Goal: Information Seeking & Learning: Check status

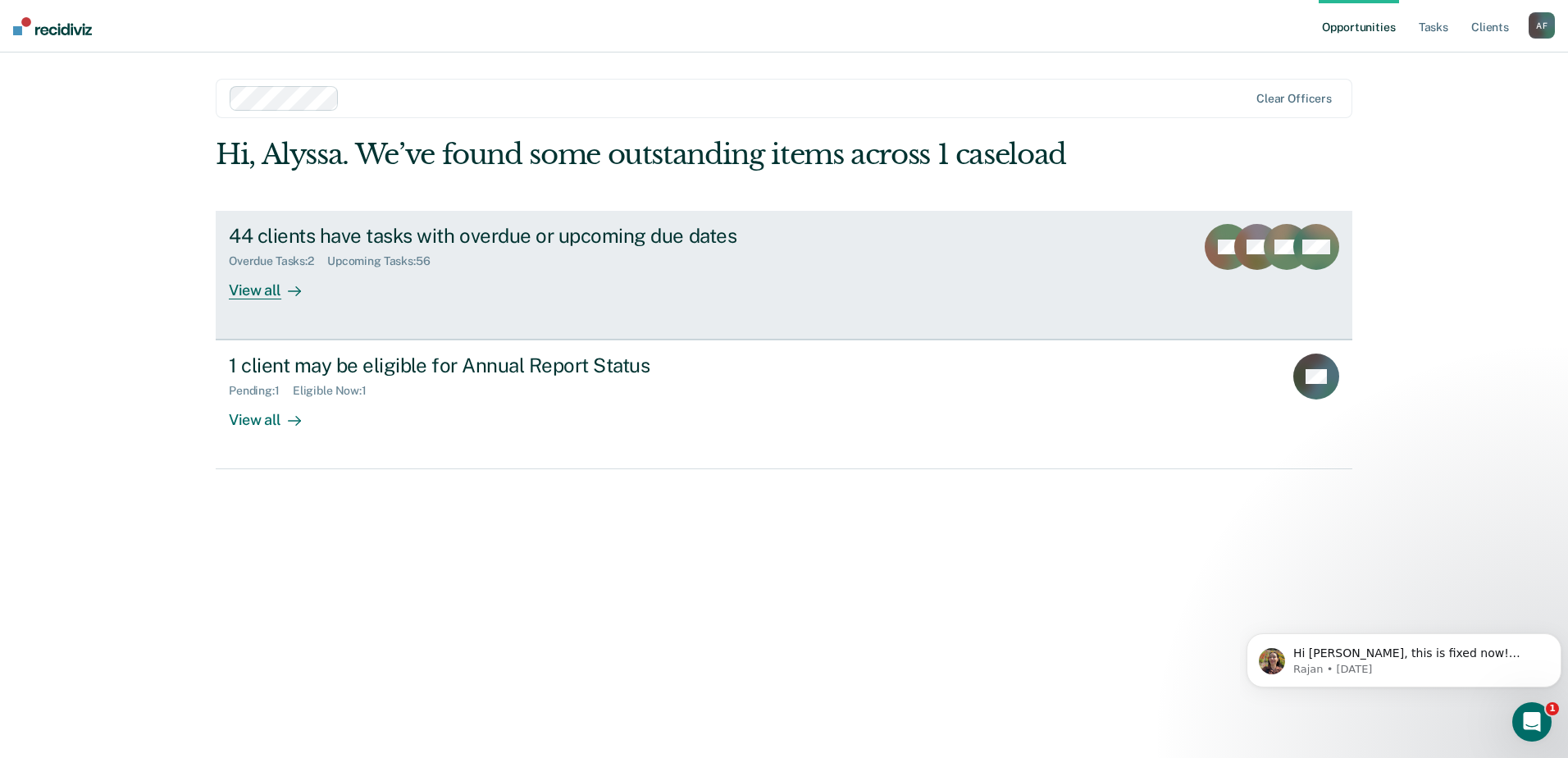
click at [459, 231] on div "44 clients have tasks with overdue or upcoming due dates" at bounding box center [516, 236] width 576 height 24
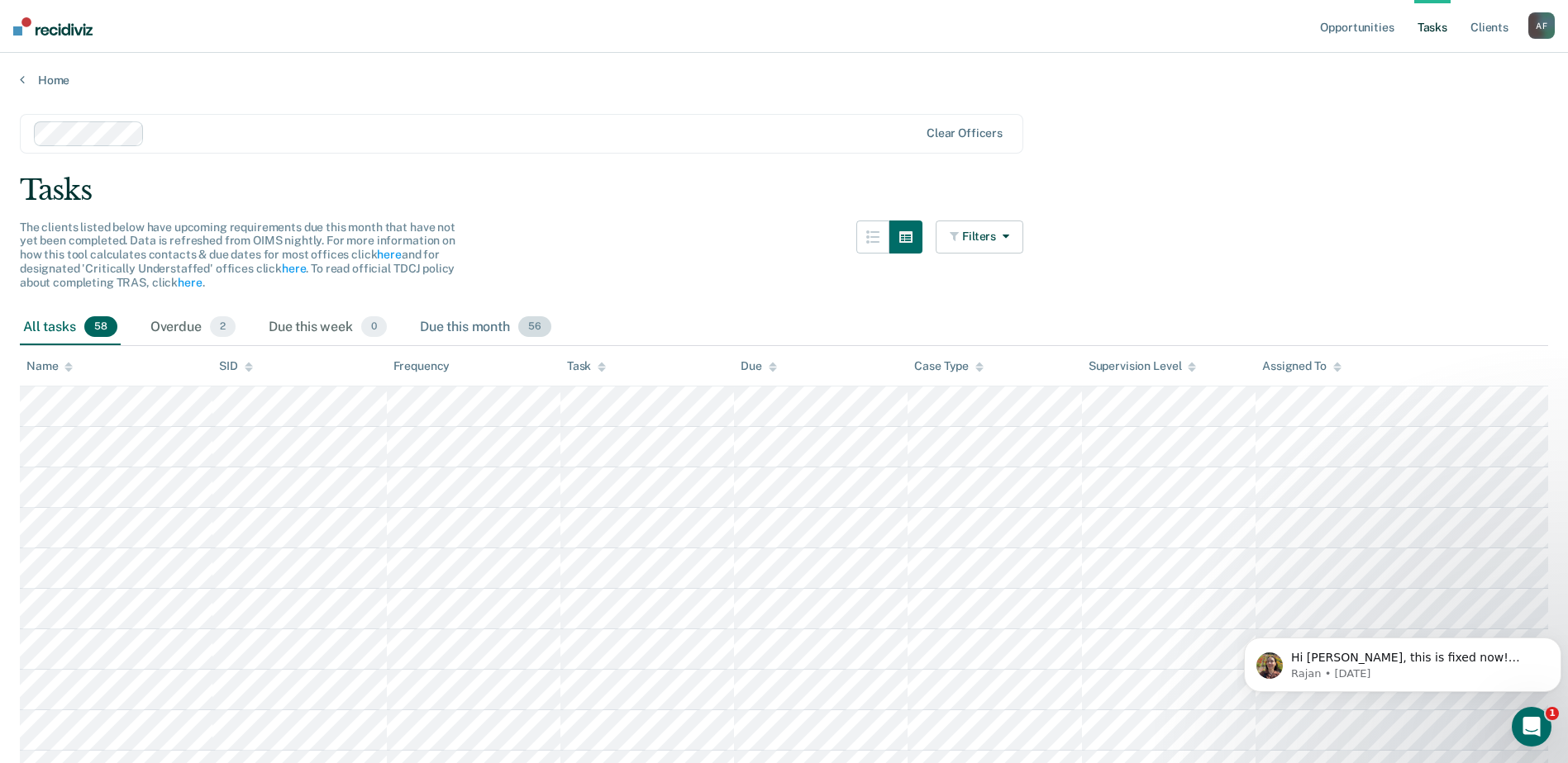
click at [420, 325] on div "Due this month 56" at bounding box center [485, 328] width 138 height 37
click at [44, 362] on div "Name" at bounding box center [49, 367] width 46 height 14
click at [46, 366] on div "Name" at bounding box center [49, 367] width 46 height 14
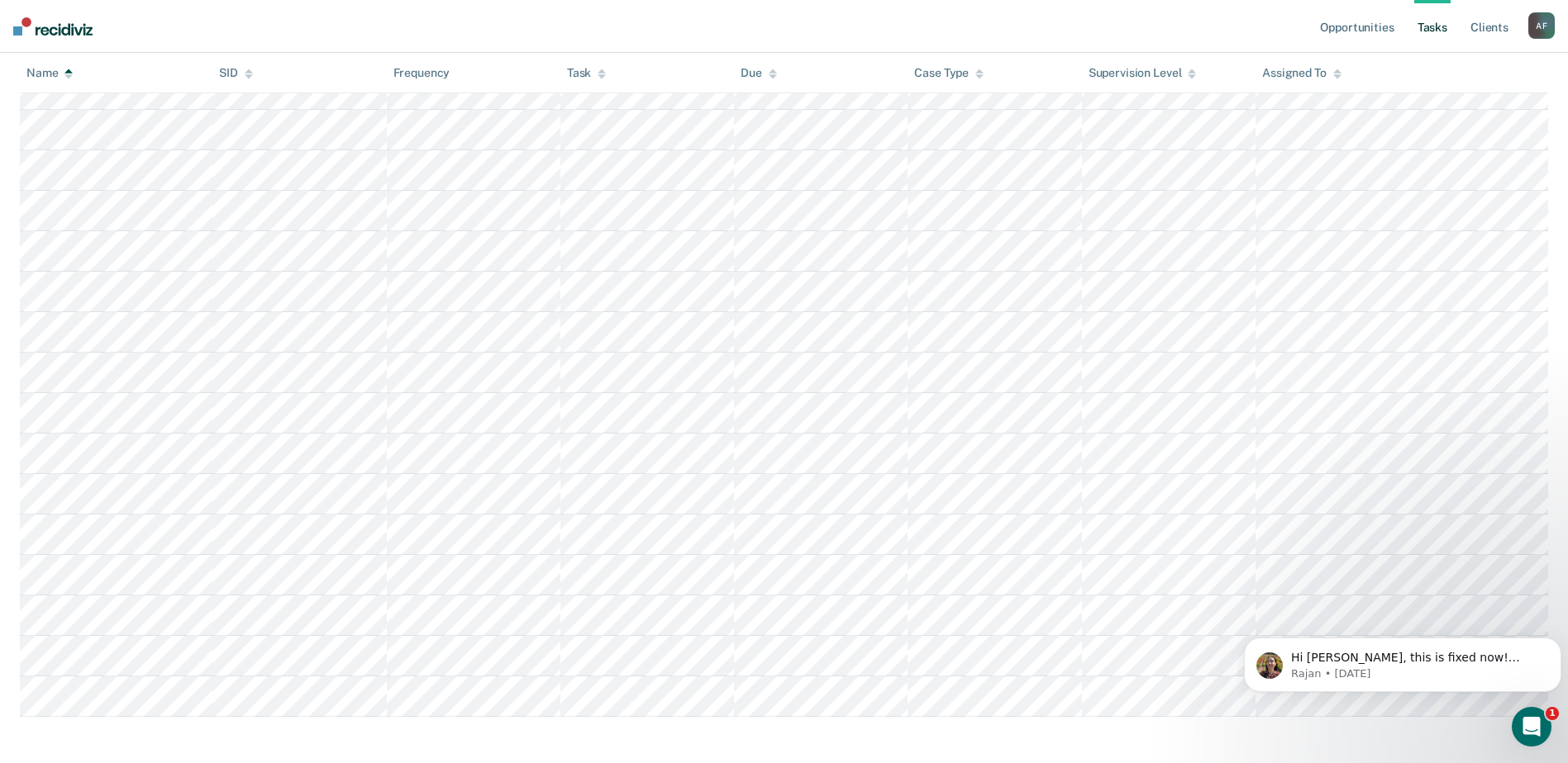
scroll to position [1957, 0]
click at [1380, 673] on p "Rajan • [DATE]" at bounding box center [1416, 674] width 249 height 15
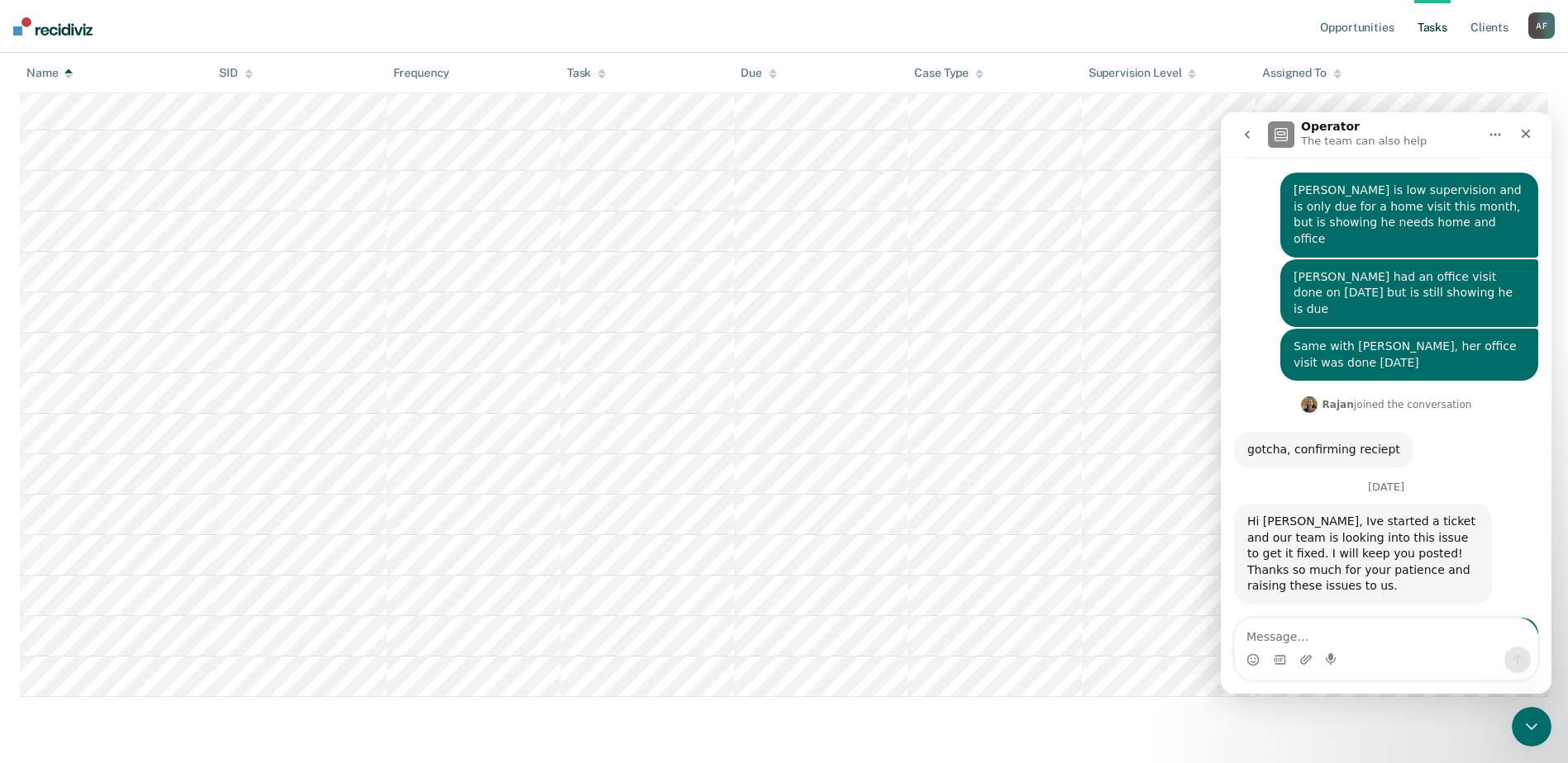
scroll to position [354, 0]
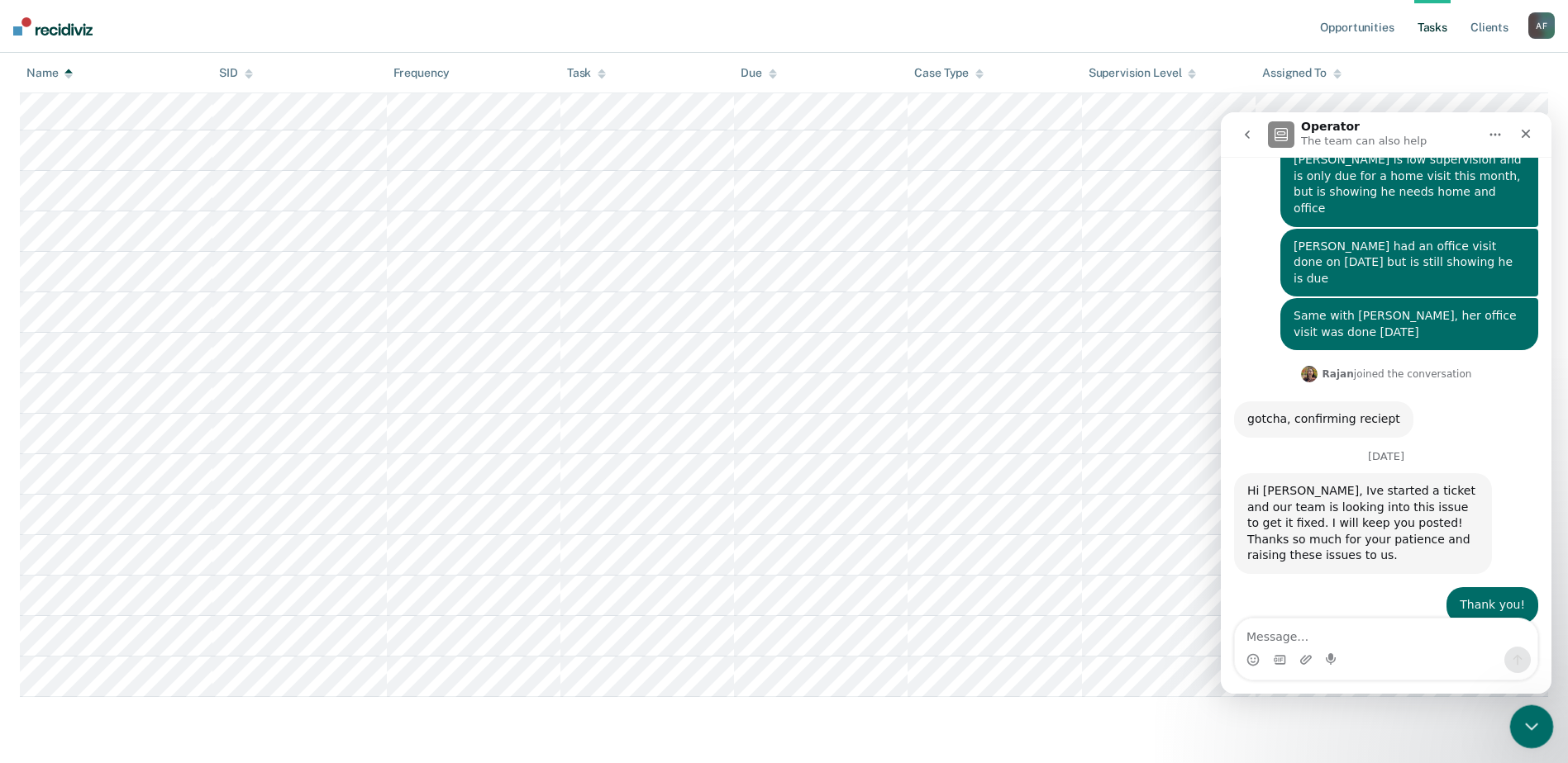
click at [1521, 722] on icon "Close Intercom Messenger" at bounding box center [1529, 724] width 20 height 20
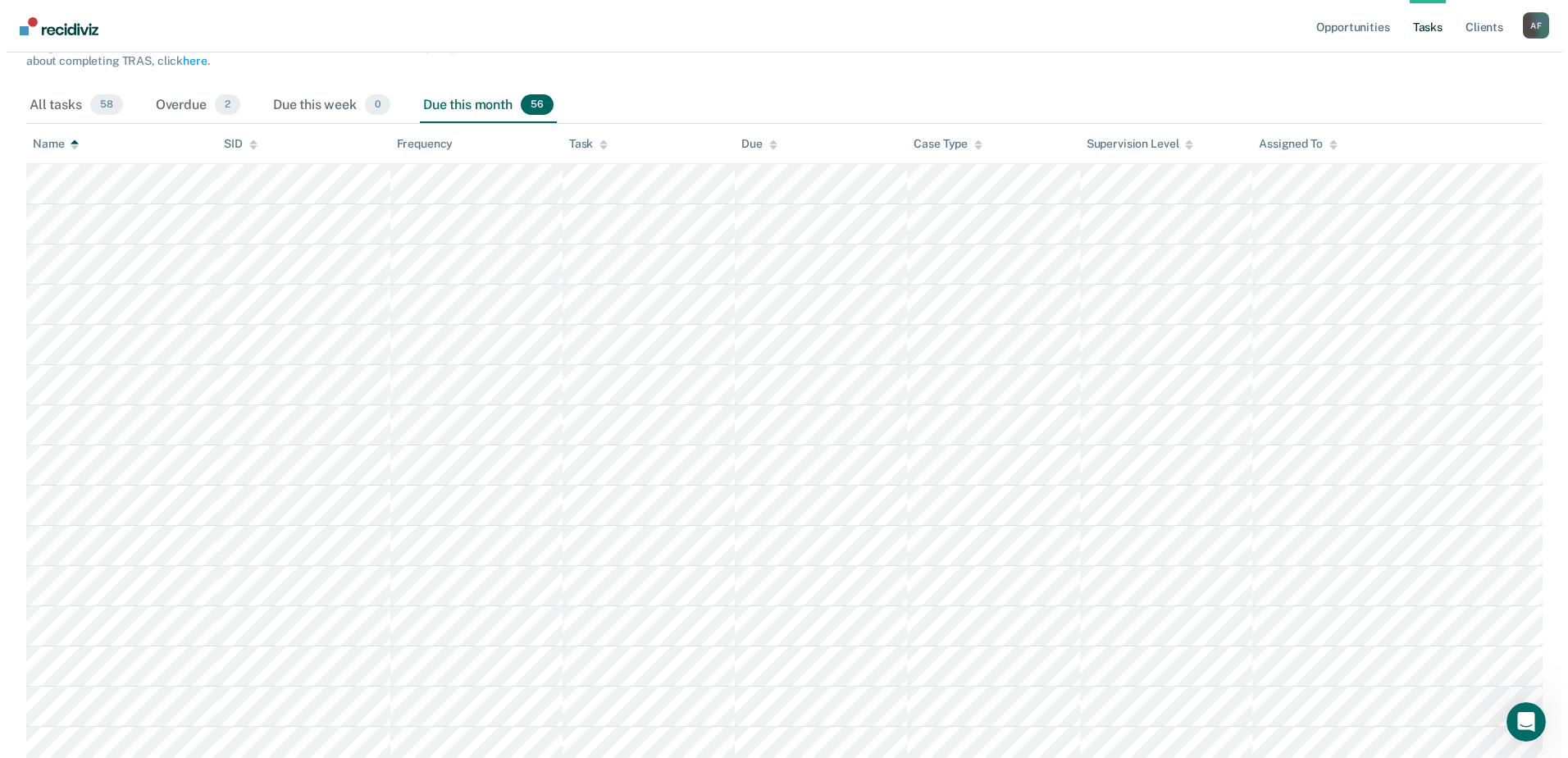
scroll to position [0, 0]
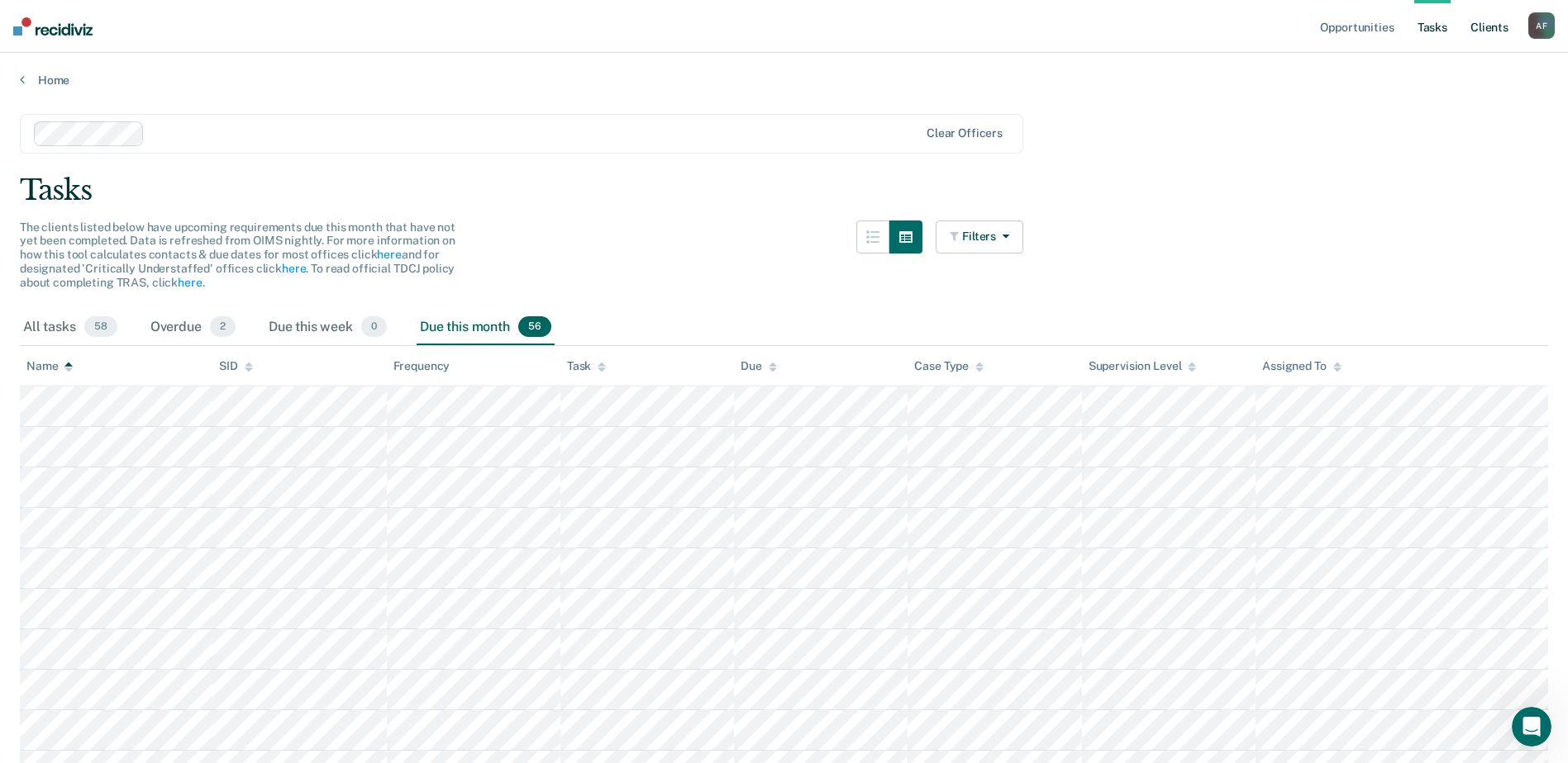
click at [1496, 26] on link "Client s" at bounding box center [1489, 27] width 44 height 53
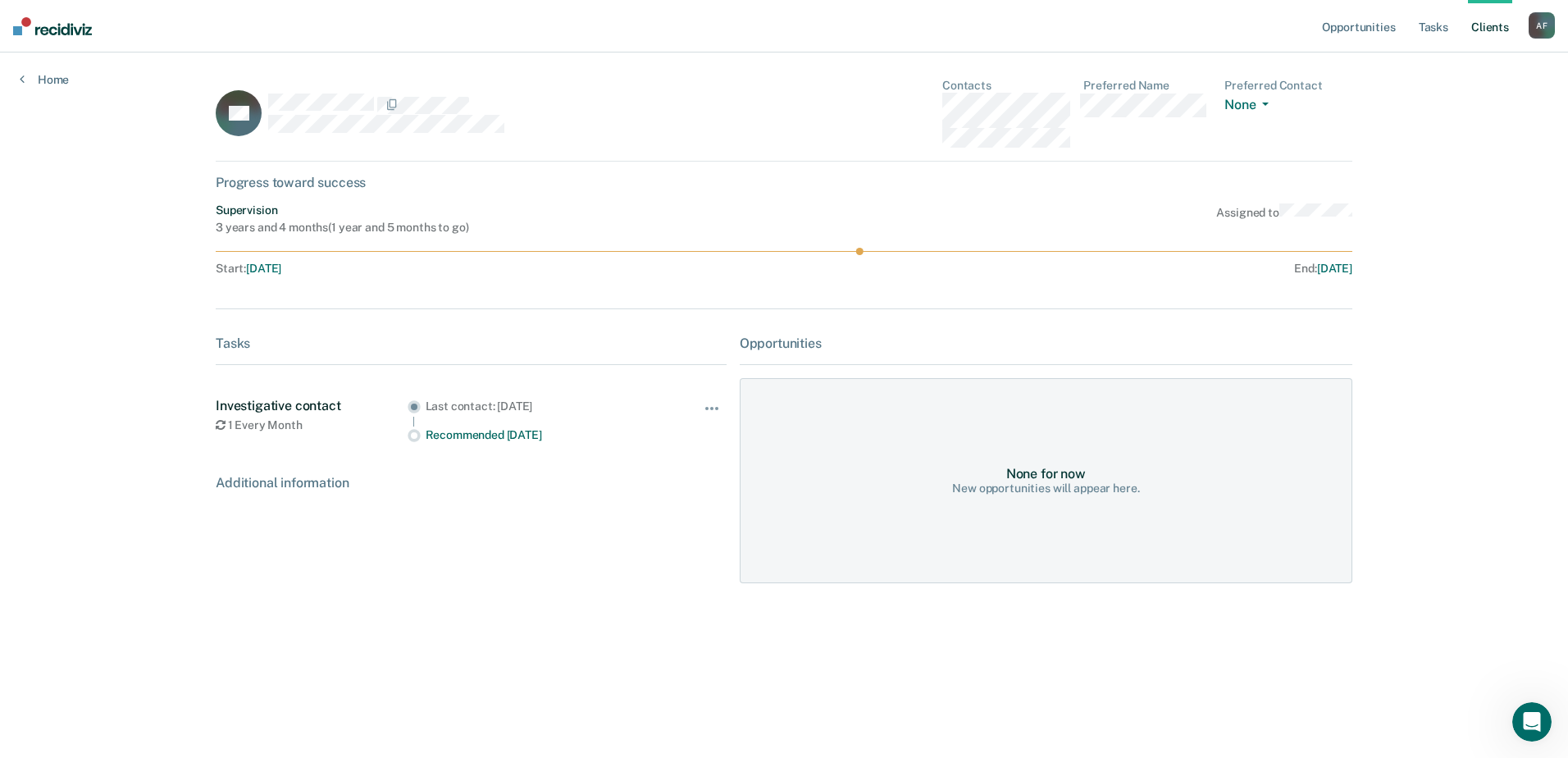
click at [1495, 29] on link "Client s" at bounding box center [1490, 27] width 44 height 53
